Goal: Register for event/course

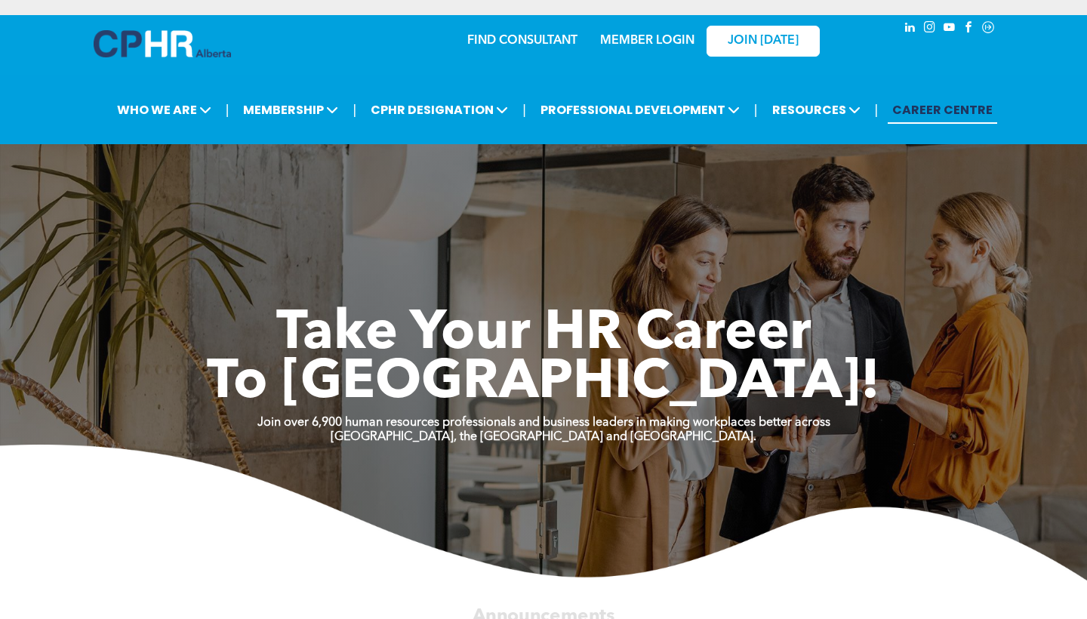
click at [635, 42] on link "MEMBER LOGIN" at bounding box center [647, 41] width 94 height 12
click at [650, 42] on link "MEMBER LOGIN" at bounding box center [647, 41] width 94 height 12
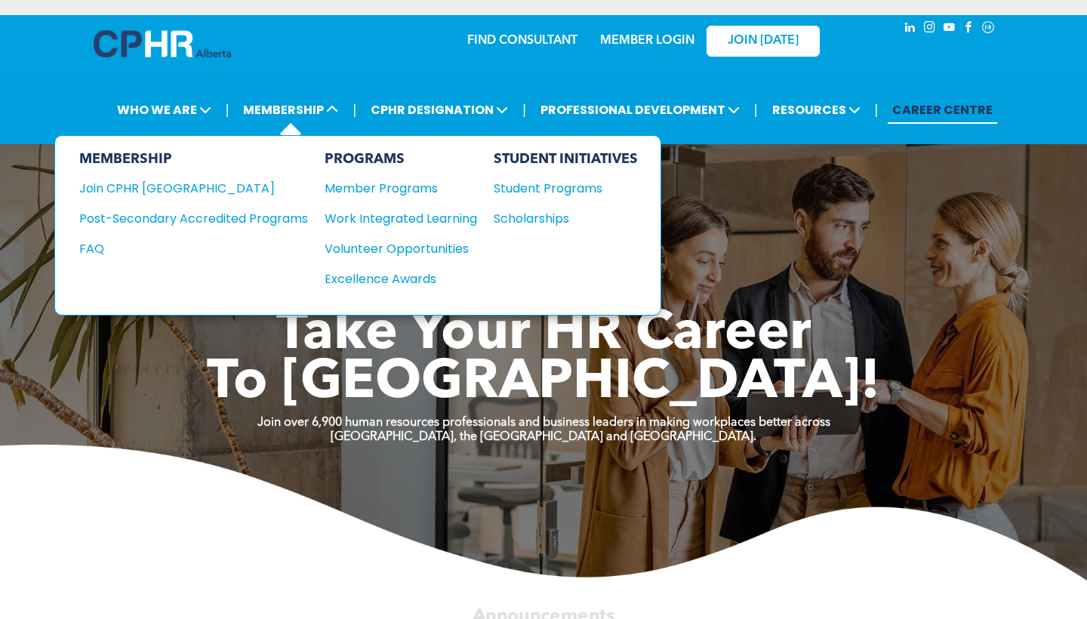
click at [156, 202] on div "MEMBERSHIP Join CPHR Alberta Post-Secondary Accredited Programs FAQ" at bounding box center [193, 225] width 229 height 149
click at [154, 187] on div "Join CPHR [GEOGRAPHIC_DATA]" at bounding box center [182, 188] width 206 height 19
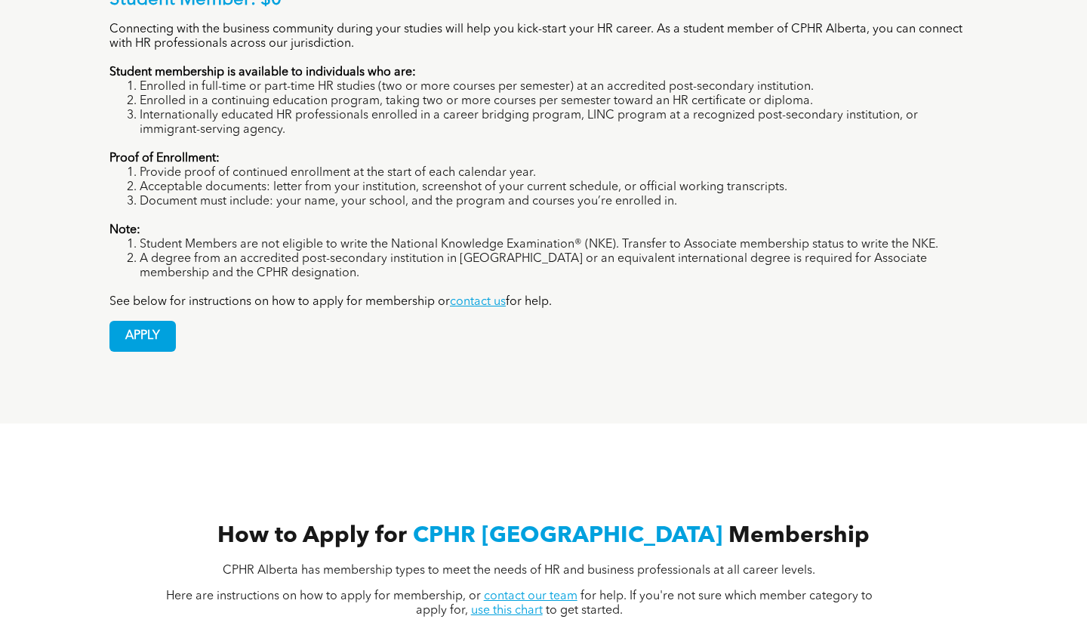
scroll to position [1220, 0]
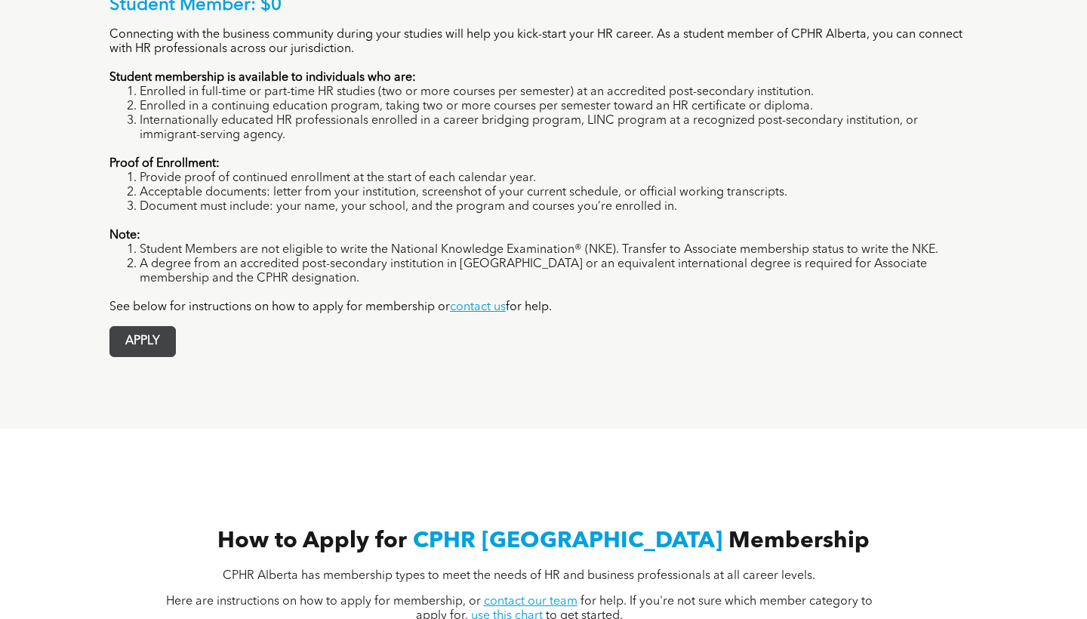
click at [154, 327] on span "APPLY" at bounding box center [142, 341] width 65 height 29
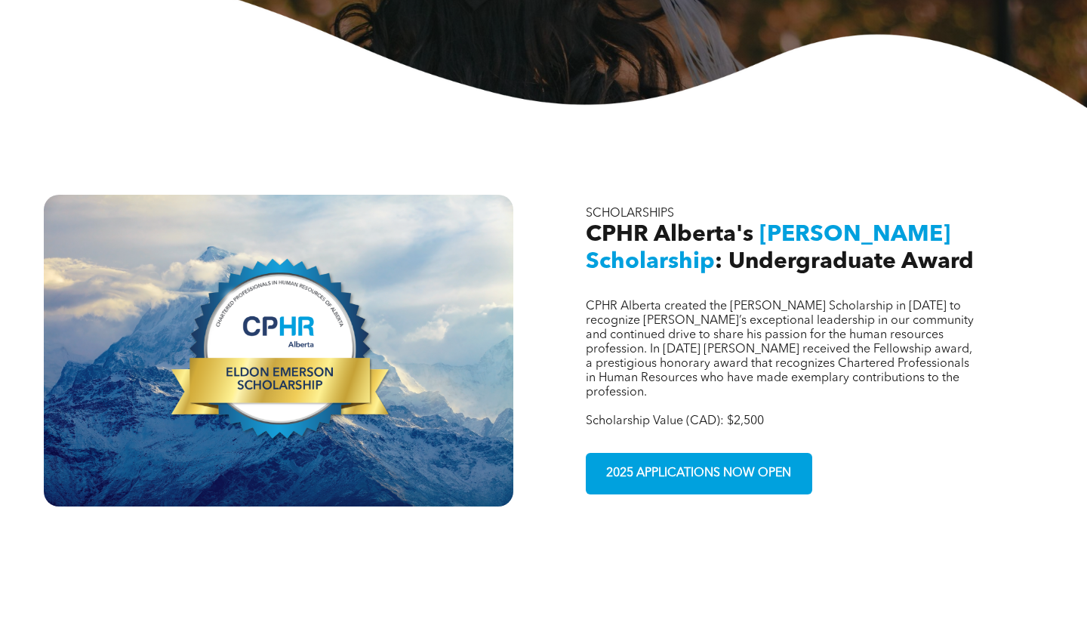
scroll to position [441, 0]
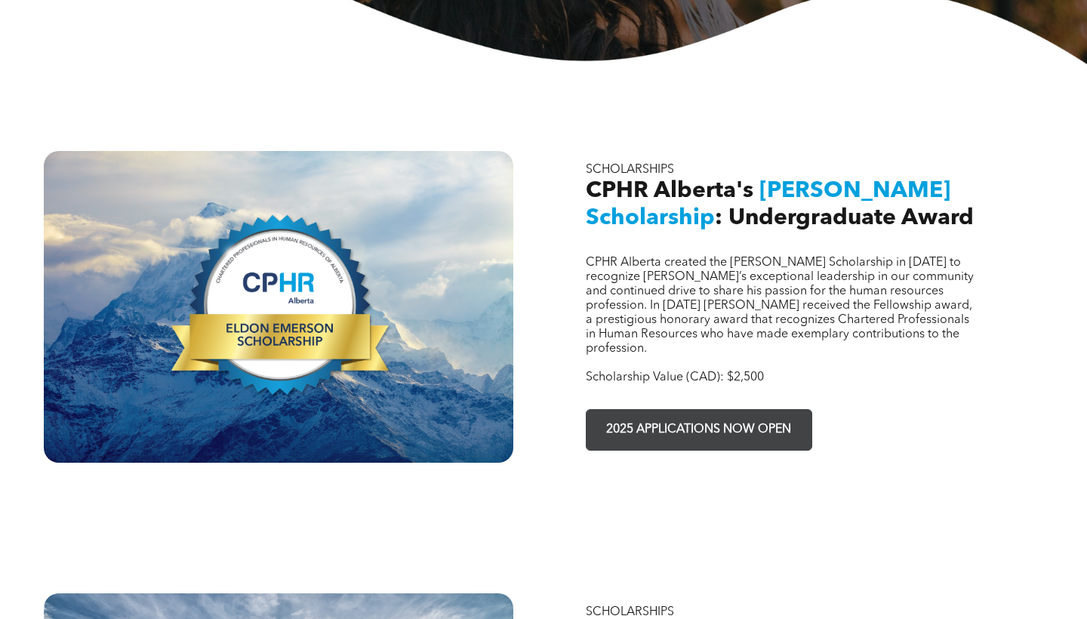
click at [643, 415] on span "2025 APPLICATIONS NOW OPEN" at bounding box center [698, 429] width 195 height 29
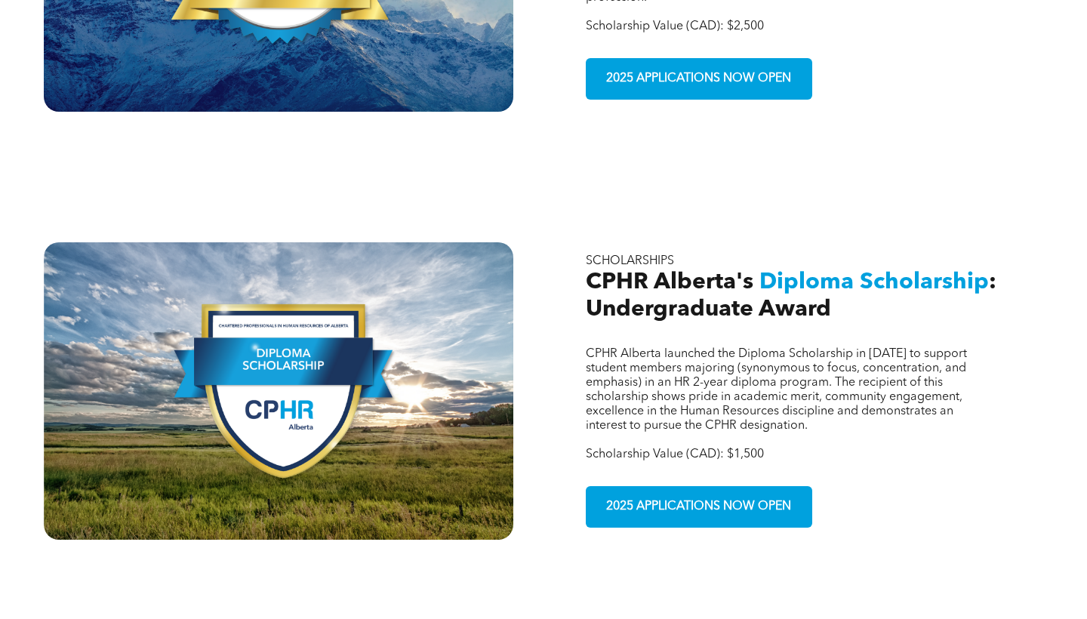
scroll to position [812, 0]
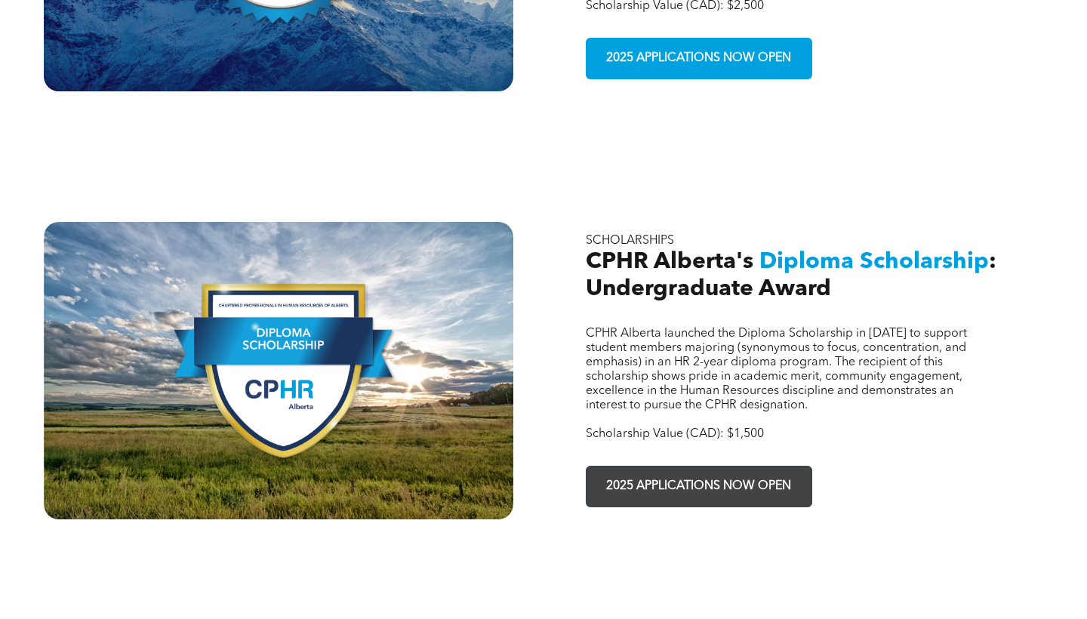
click at [690, 472] on span "2025 APPLICATIONS NOW OPEN" at bounding box center [698, 486] width 195 height 29
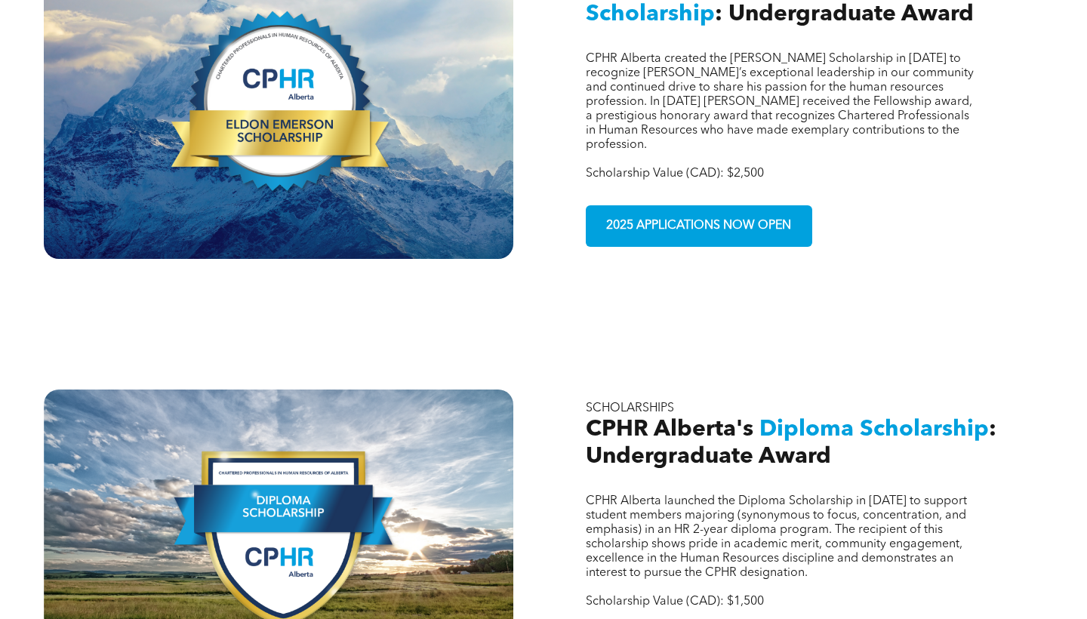
scroll to position [635, 0]
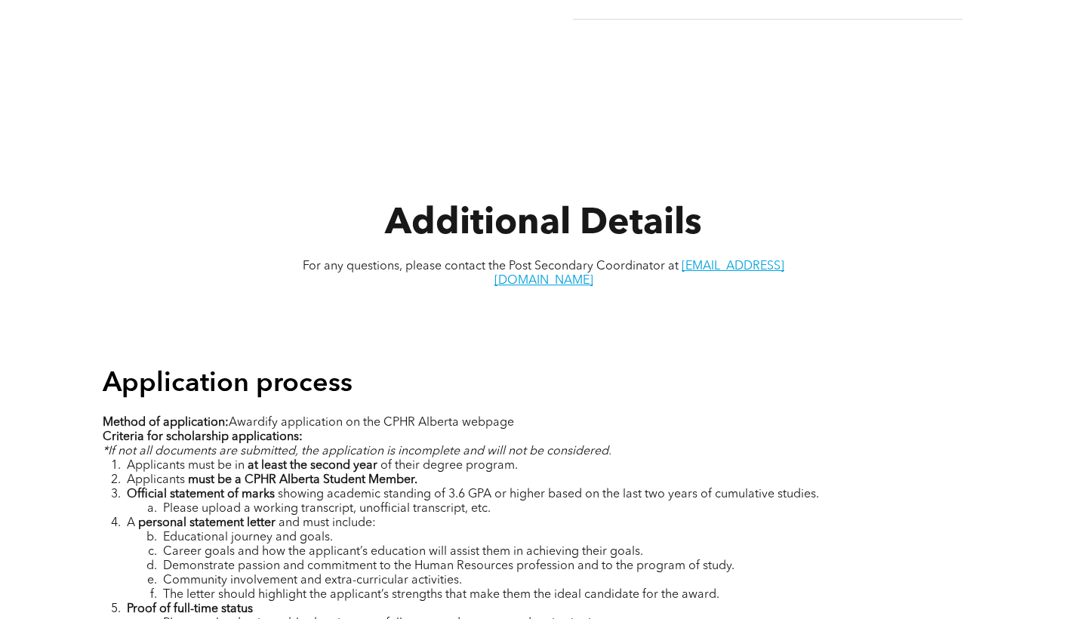
scroll to position [1675, 0]
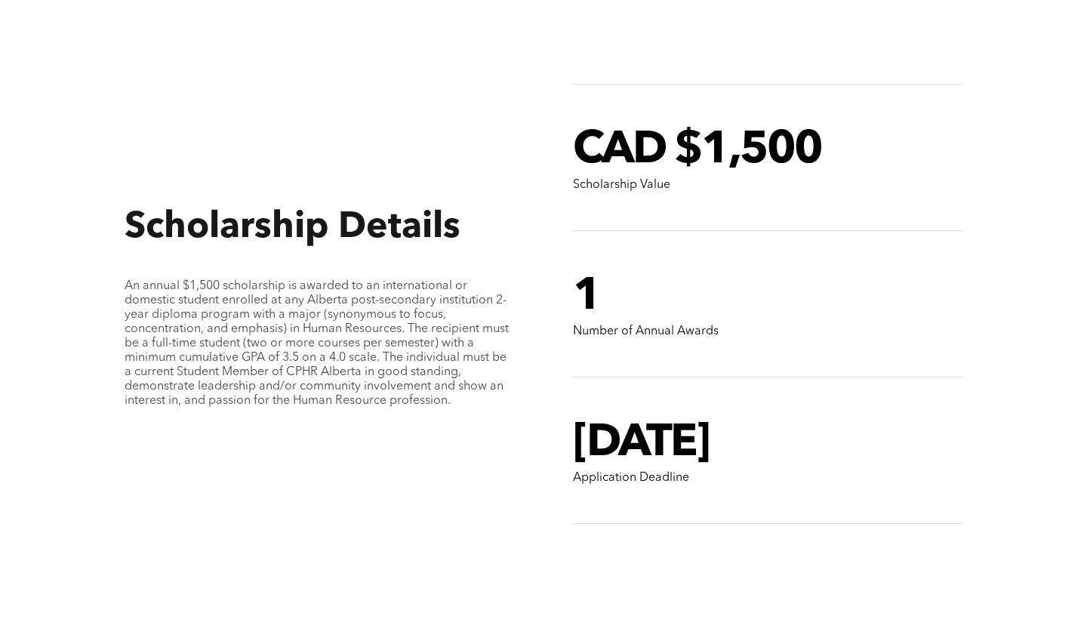
scroll to position [1269, 0]
click at [609, 310] on h1 "1" at bounding box center [767, 298] width 389 height 54
click at [601, 271] on h1 "1" at bounding box center [767, 298] width 389 height 54
click at [589, 275] on span "1" at bounding box center [586, 297] width 27 height 45
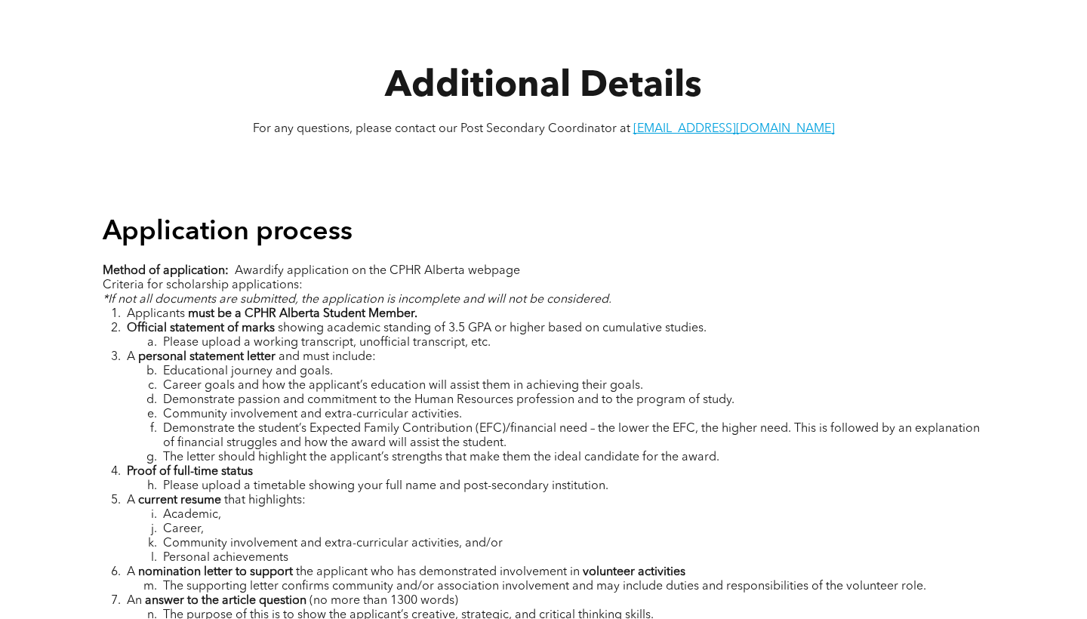
scroll to position [1884, 0]
